Goal: Browse casually: Explore the website without a specific task or goal

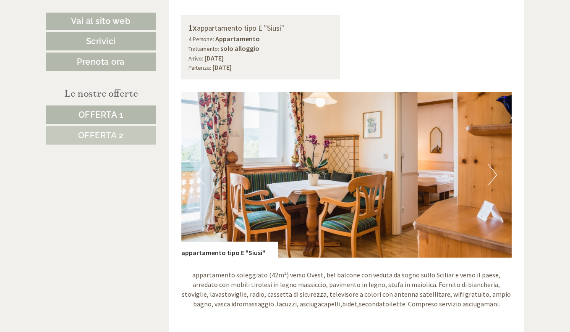
scroll to position [420, 0]
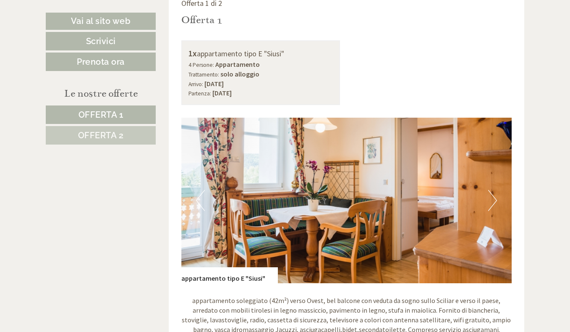
click at [496, 202] on button "Next" at bounding box center [492, 200] width 9 height 21
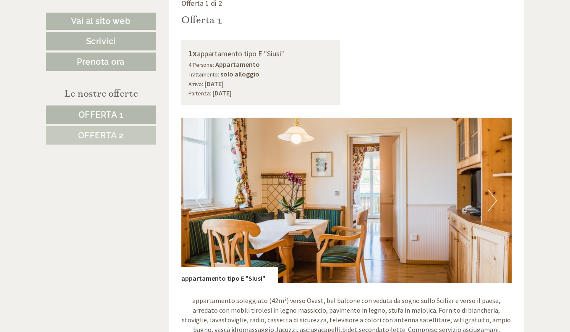
click at [491, 200] on button "Next" at bounding box center [492, 200] width 9 height 21
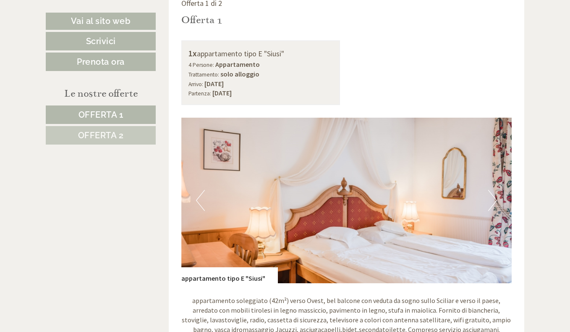
click at [491, 200] on button "Next" at bounding box center [492, 200] width 9 height 21
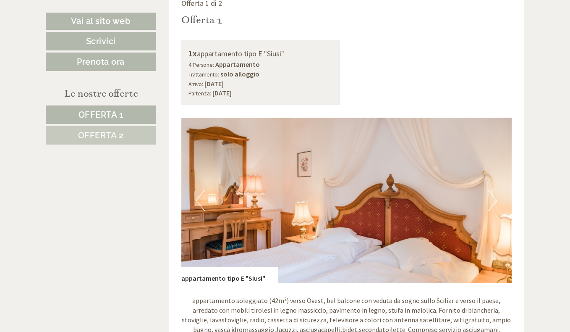
click at [491, 200] on button "Next" at bounding box center [492, 200] width 9 height 21
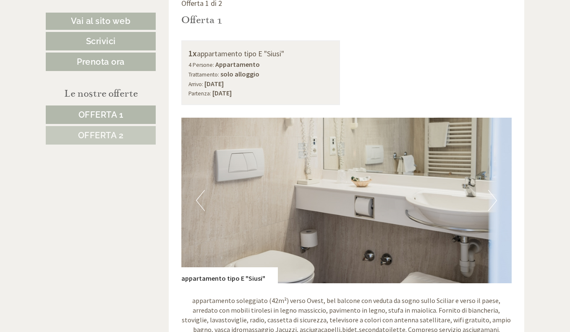
click at [493, 200] on button "Next" at bounding box center [492, 200] width 9 height 21
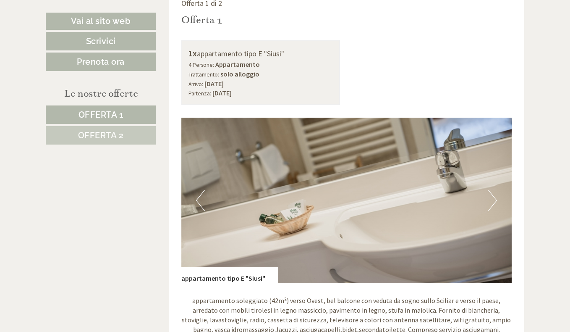
click at [493, 200] on button "Next" at bounding box center [492, 200] width 9 height 21
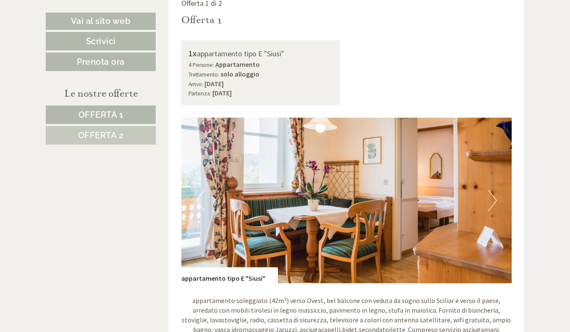
click at [493, 200] on button "Next" at bounding box center [492, 200] width 9 height 21
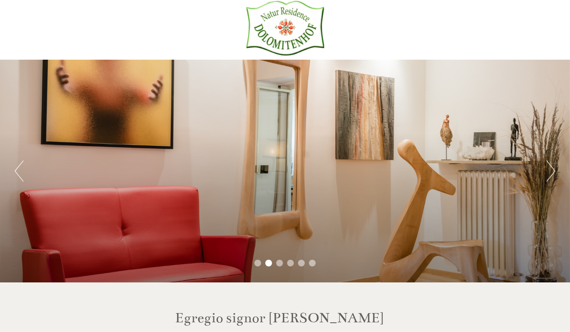
scroll to position [0, 0]
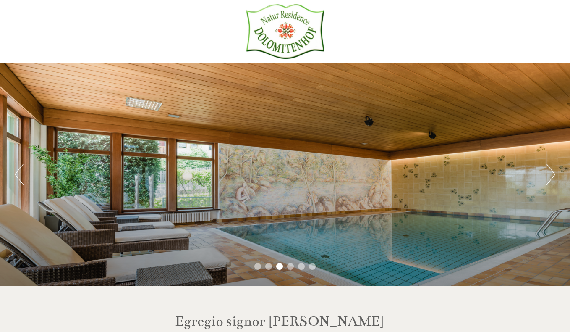
click at [552, 179] on button "Next" at bounding box center [551, 174] width 9 height 21
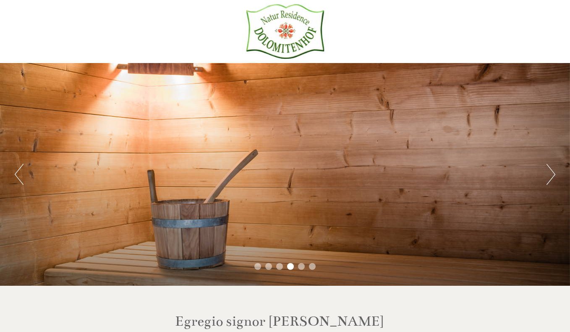
click at [552, 179] on button "Next" at bounding box center [551, 174] width 9 height 21
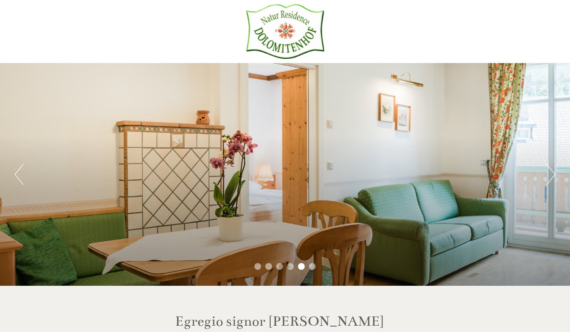
click at [552, 179] on button "Next" at bounding box center [551, 174] width 9 height 21
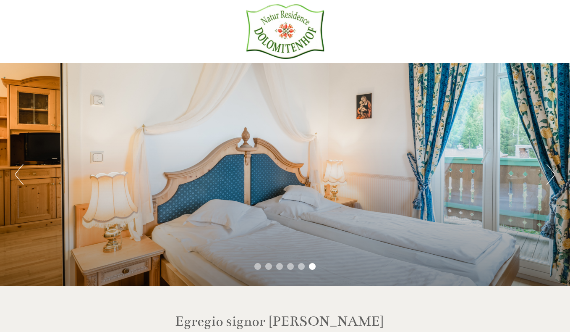
click at [552, 179] on button "Next" at bounding box center [551, 174] width 9 height 21
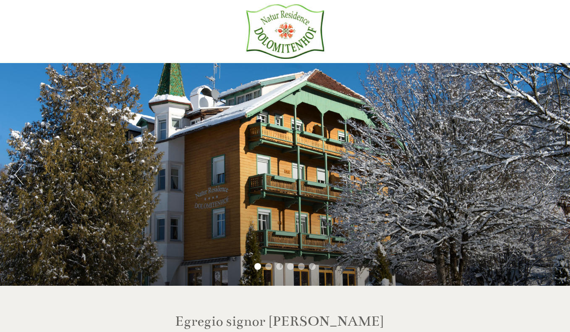
click at [552, 179] on button "Next" at bounding box center [551, 174] width 9 height 21
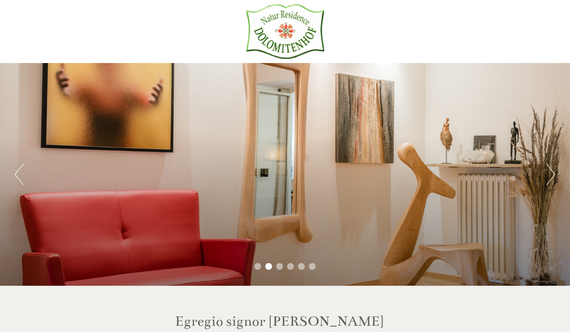
click at [552, 179] on button "Next" at bounding box center [551, 174] width 9 height 21
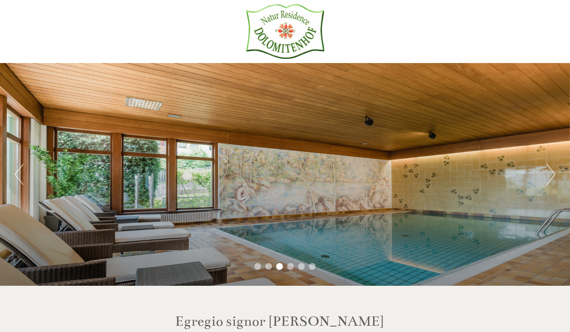
click at [552, 179] on button "Next" at bounding box center [551, 174] width 9 height 21
click at [550, 176] on button "Next" at bounding box center [551, 174] width 9 height 21
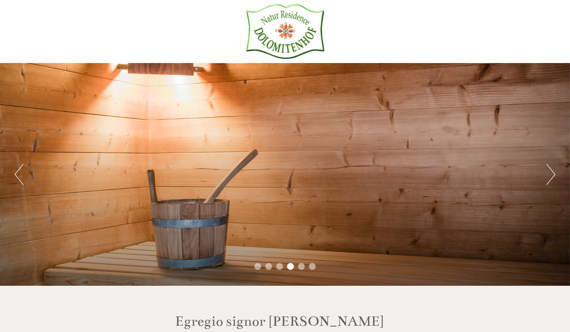
click at [550, 174] on button "Next" at bounding box center [551, 174] width 9 height 21
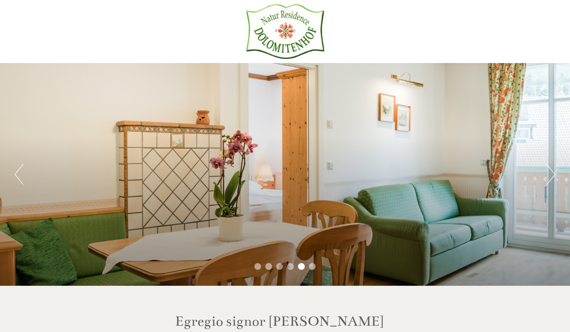
click at [550, 174] on button "Next" at bounding box center [551, 174] width 9 height 21
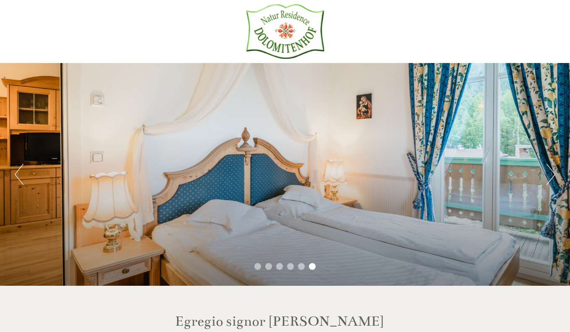
click at [549, 174] on button "Next" at bounding box center [551, 174] width 9 height 21
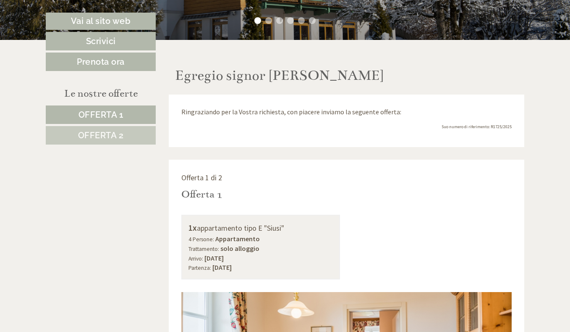
scroll to position [336, 0]
